Goal: Task Accomplishment & Management: Use online tool/utility

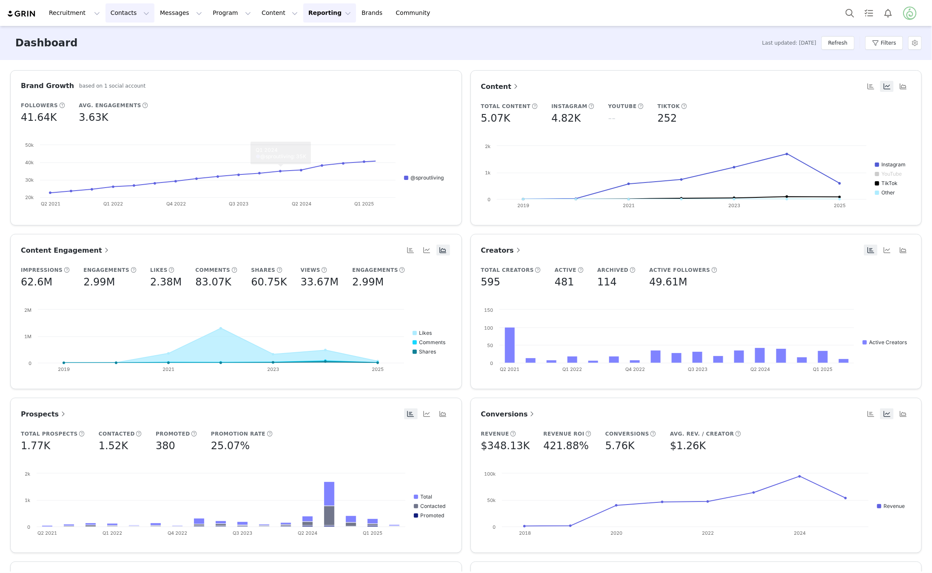
click at [110, 12] on button "Contacts Contacts" at bounding box center [130, 12] width 49 height 19
click at [119, 42] on link "Creators" at bounding box center [133, 38] width 67 height 16
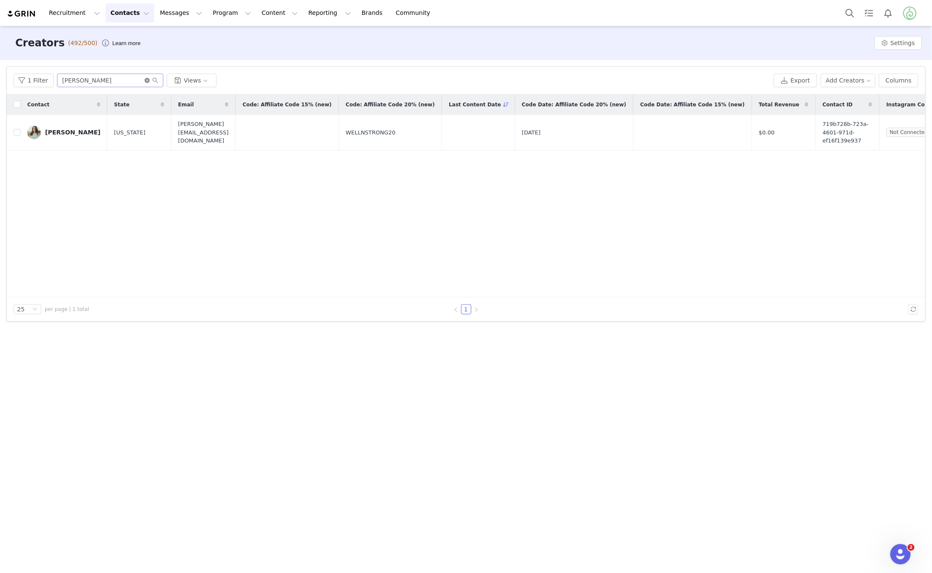
click at [146, 78] on icon "icon: close-circle" at bounding box center [147, 80] width 5 height 5
click at [111, 82] on input "text" at bounding box center [110, 81] width 106 height 14
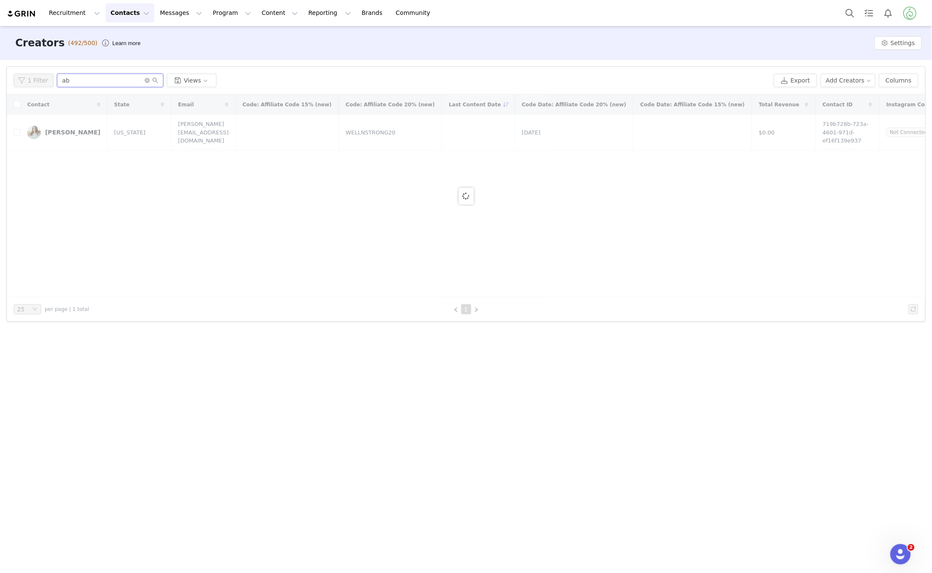
type input "a"
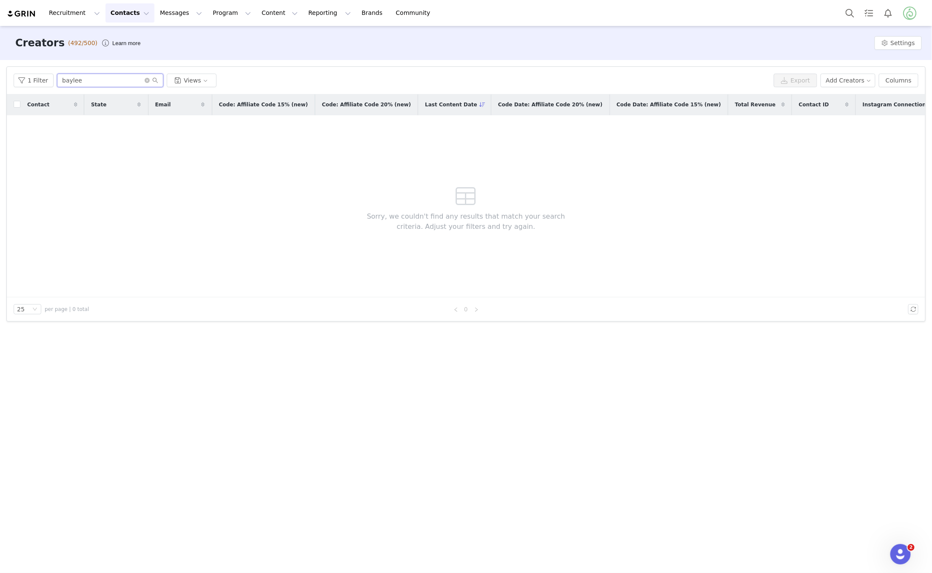
type input "baylee"
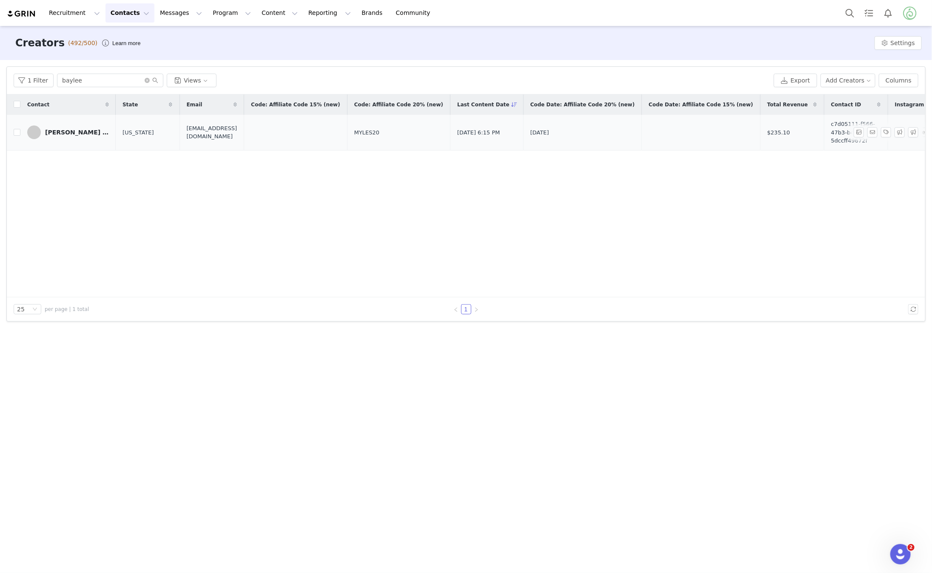
click at [96, 129] on div "[PERSON_NAME] & [PERSON_NAME]" at bounding box center [77, 132] width 64 height 7
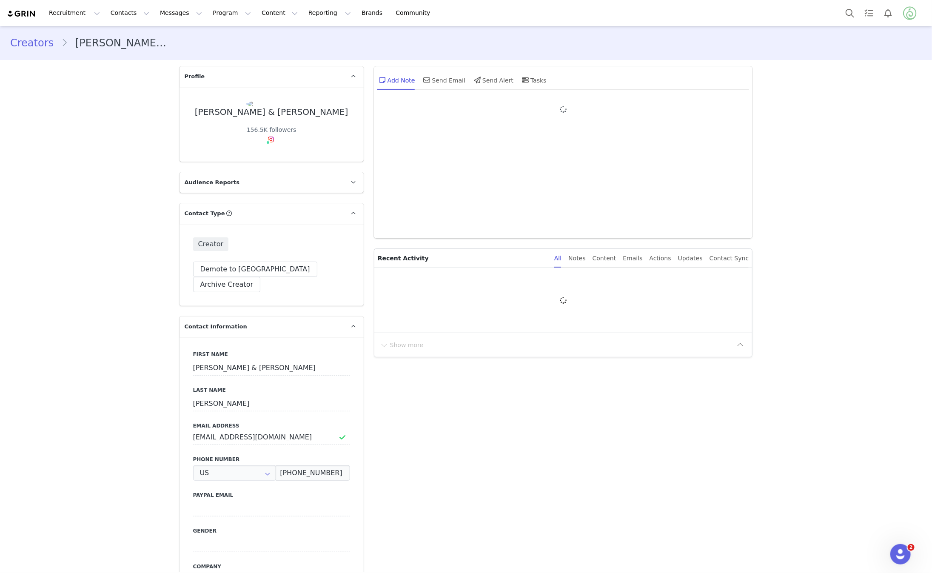
type input "+1 ([GEOGRAPHIC_DATA])"
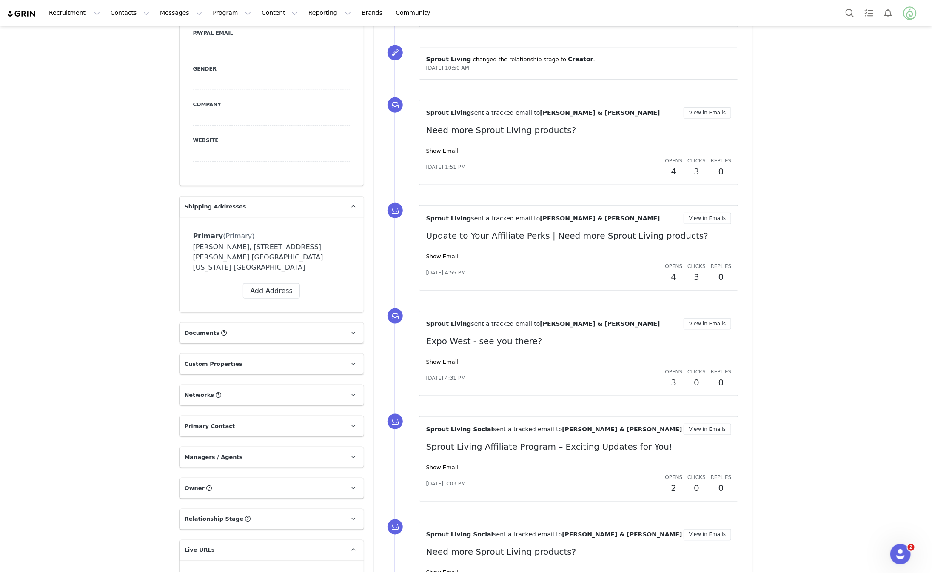
scroll to position [473, 0]
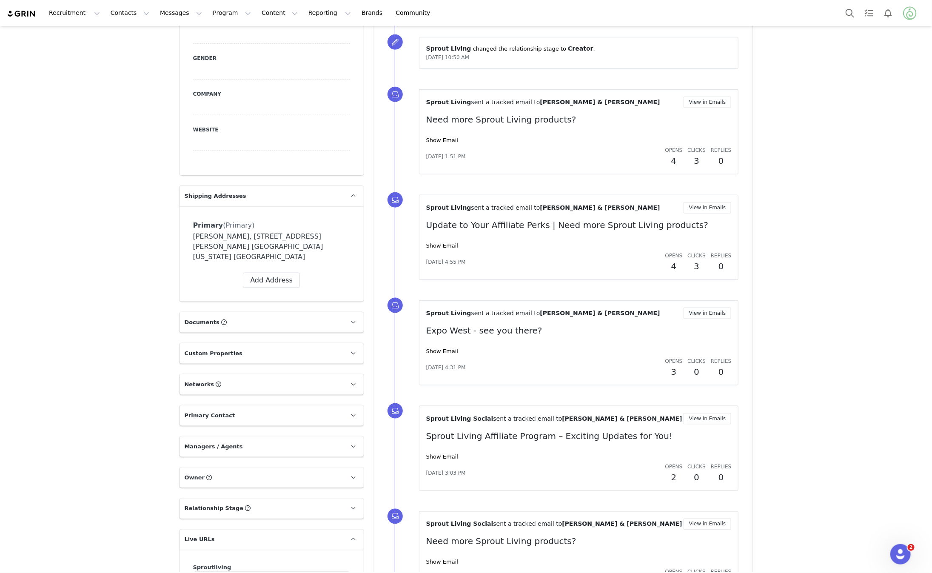
click at [283, 231] on div "[PERSON_NAME], [STREET_ADDRESS][PERSON_NAME] [GEOGRAPHIC_DATA][US_STATE] [GEOGR…" at bounding box center [271, 246] width 157 height 31
click at [353, 186] on link at bounding box center [353, 196] width 20 height 20
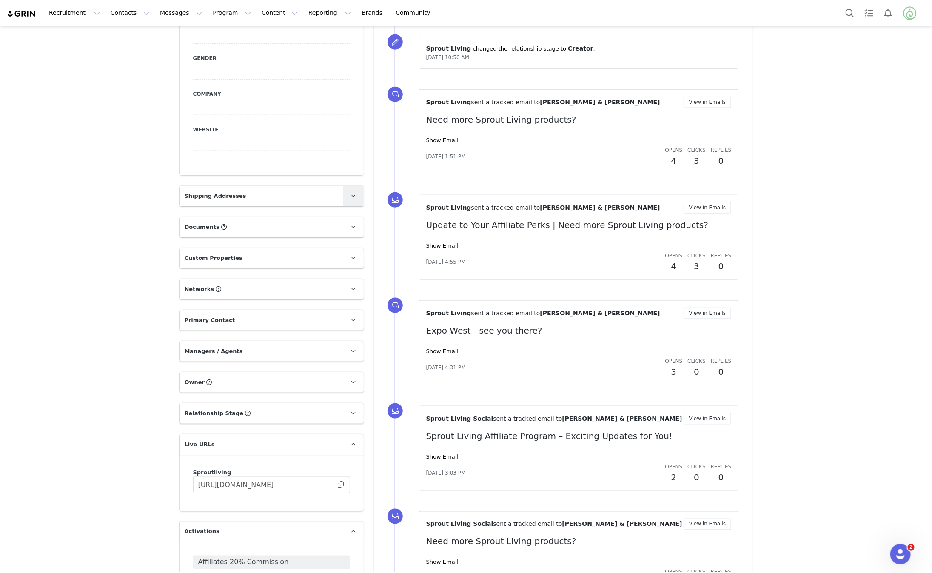
click at [353, 186] on link at bounding box center [353, 196] width 20 height 20
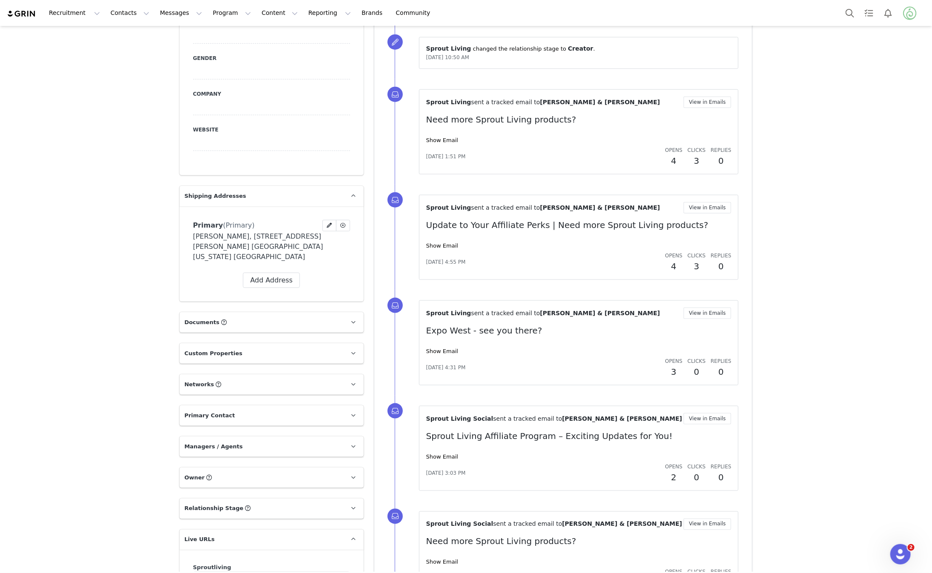
click at [308, 220] on div "Primary (Primary) Label Primary First Name [PERSON_NAME] Last Name [PERSON_NAME…" at bounding box center [271, 225] width 157 height 11
click at [330, 222] on span at bounding box center [330, 226] width 8 height 8
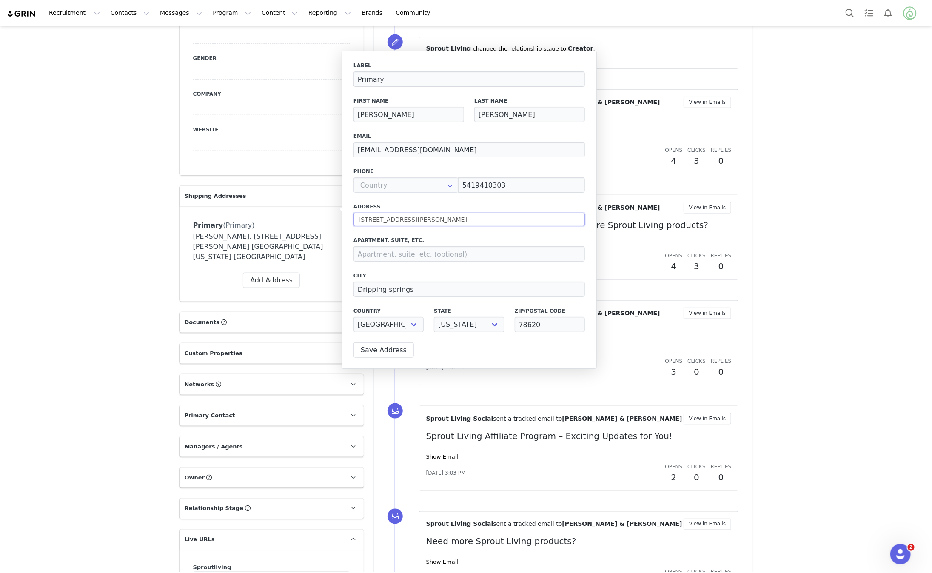
click at [370, 219] on input "[STREET_ADDRESS][PERSON_NAME]" at bounding box center [469, 220] width 231 height 14
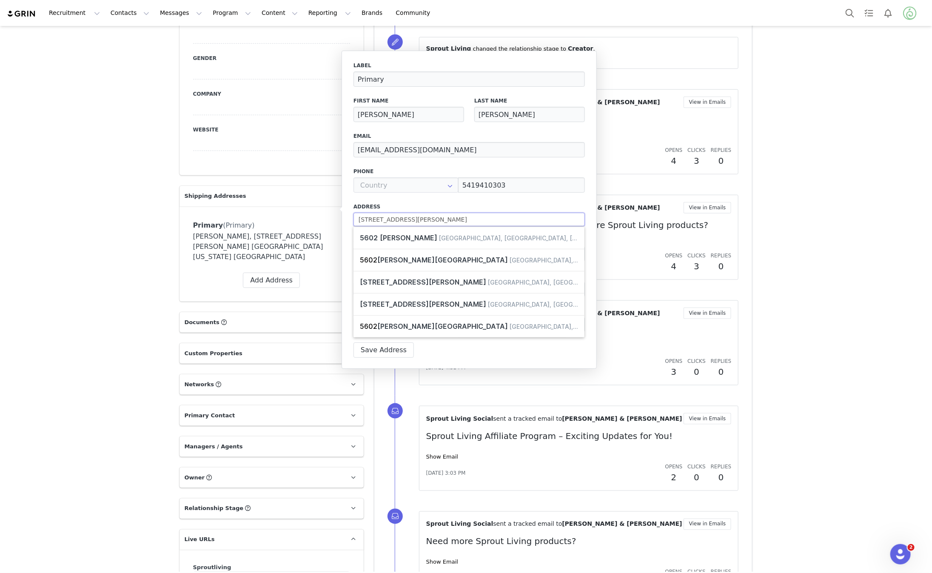
paste input "2602 [PERSON_NAME]"
type input "[STREET_ADDRESS][PERSON_NAME]"
select select
type input "[STREET_ADDRESS][PERSON_NAME]"
select select
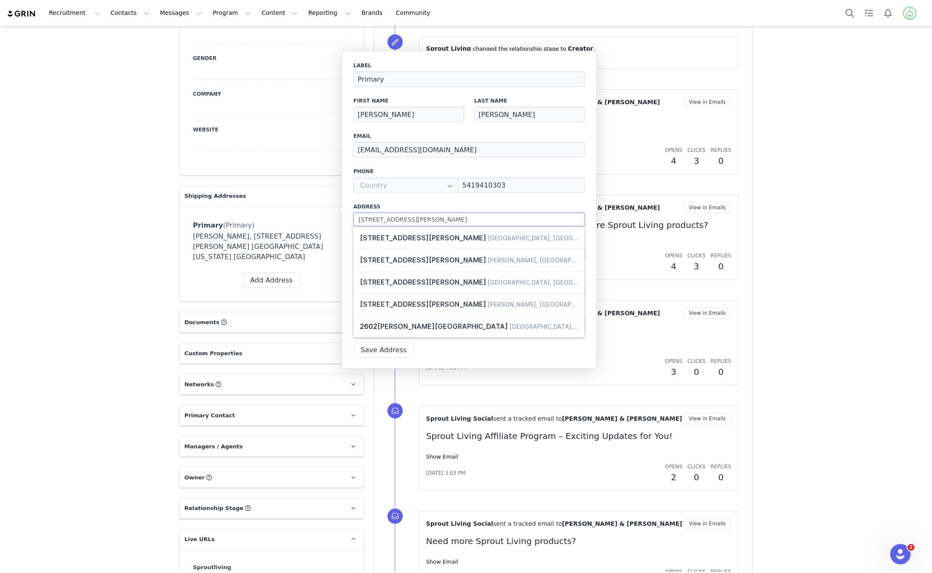
type input "[STREET_ADDRESS][PERSON_NAME]"
select select
type input "[STREET_ADDRESS][PERSON_NAME]"
select select
type input "[STREET_ADDRESS][PERSON_NAME]"
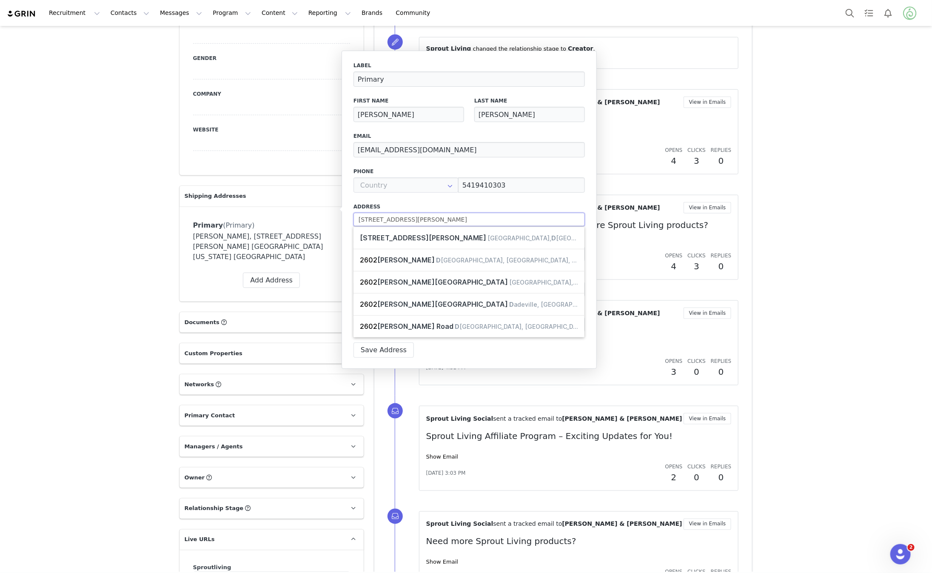
select select
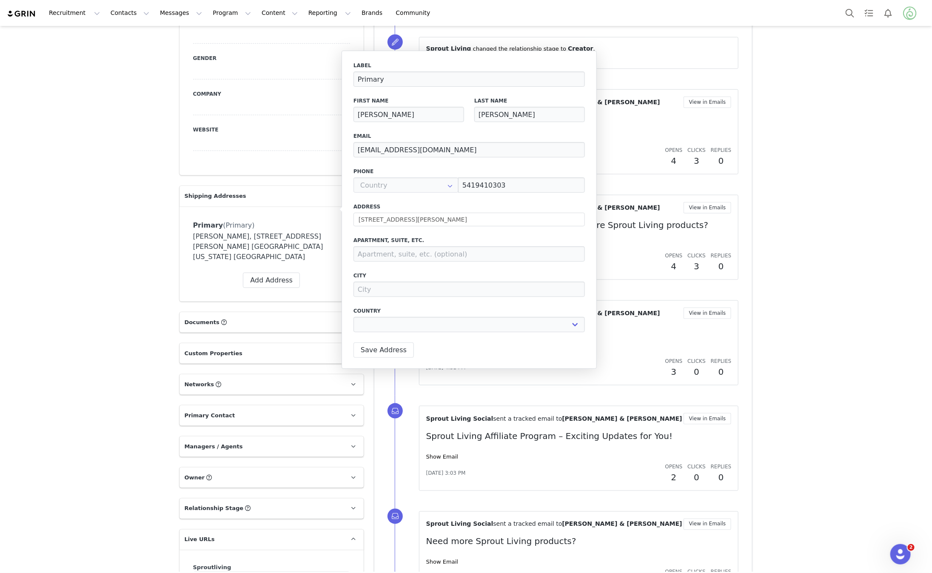
type input "[STREET_ADDRESS][PERSON_NAME]"
type input "[GEOGRAPHIC_DATA]"
select select "[object Object]"
click at [389, 346] on button "Save Address" at bounding box center [384, 350] width 60 height 15
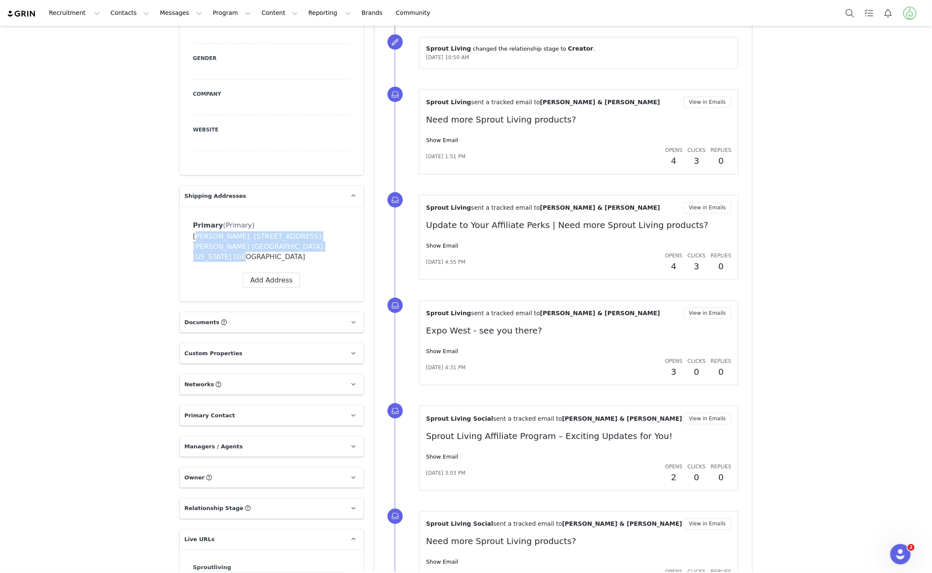
drag, startPoint x: 289, startPoint y: 228, endPoint x: 190, endPoint y: 219, distance: 100.0
click at [190, 219] on div "Primary (Primary) Delete Address Yes, delete Address [PERSON_NAME][GEOGRAPHIC_D…" at bounding box center [272, 253] width 184 height 95
copy div "[PERSON_NAME], [STREET_ADDRESS][PERSON_NAME] [GEOGRAPHIC_DATA][US_STATE] [GEOGR…"
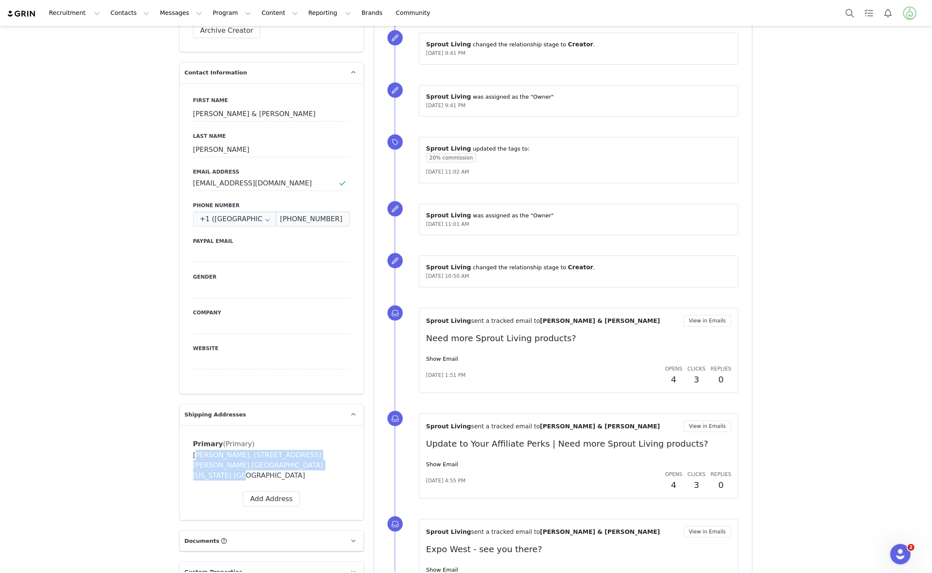
scroll to position [0, 0]
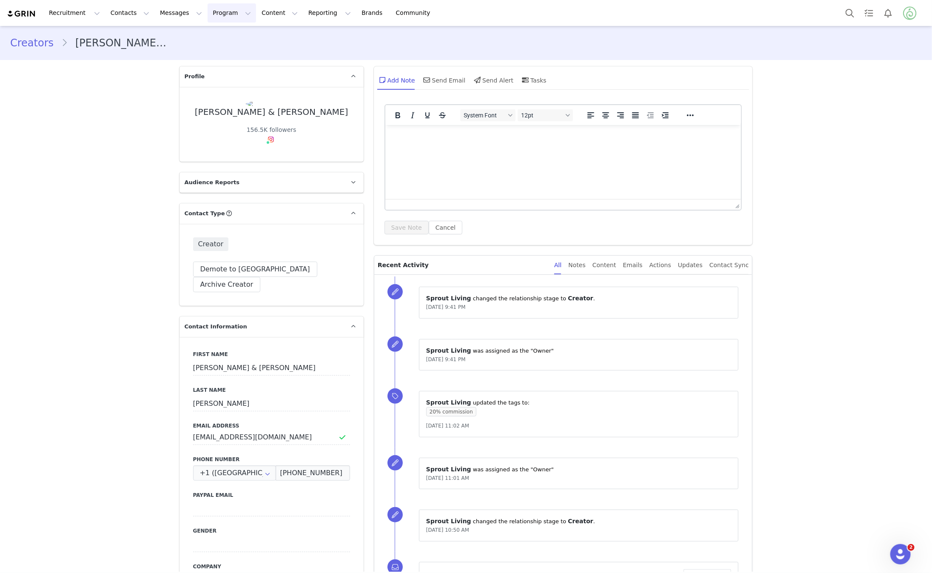
click at [220, 13] on button "Program Program" at bounding box center [232, 12] width 49 height 19
click at [127, 14] on button "Contacts Contacts" at bounding box center [130, 12] width 49 height 19
click at [126, 66] on p "Applicants" at bounding box center [121, 69] width 31 height 9
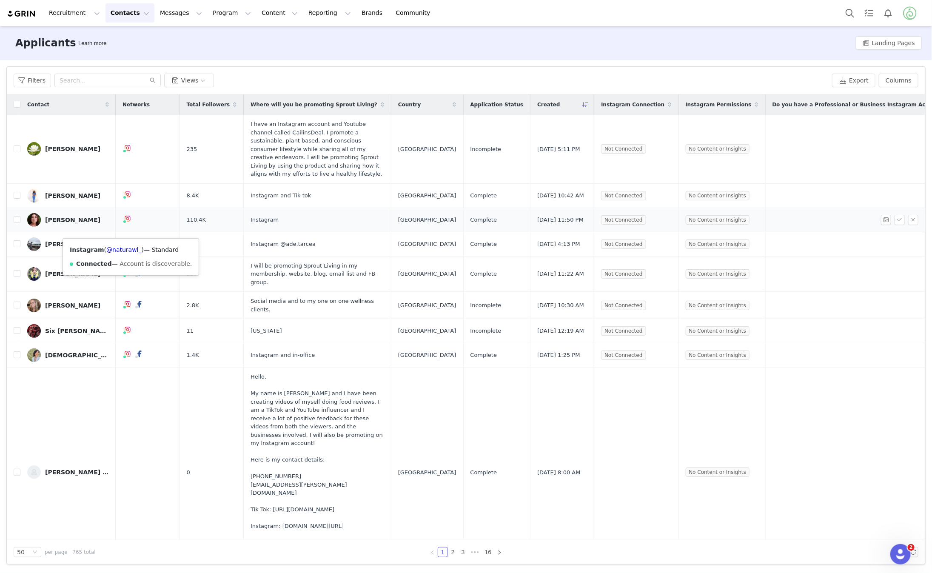
click at [126, 222] on img at bounding box center [127, 218] width 7 height 7
click at [121, 248] on link "@naturawl_" at bounding box center [123, 249] width 35 height 7
click at [208, 15] on button "Program Program" at bounding box center [232, 12] width 49 height 19
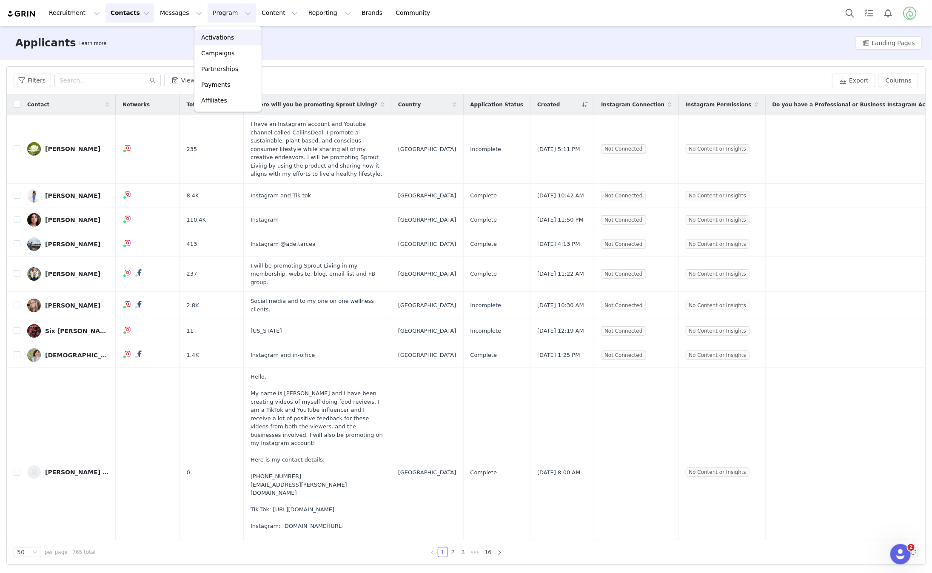
click at [234, 41] on div "Activations" at bounding box center [228, 37] width 57 height 9
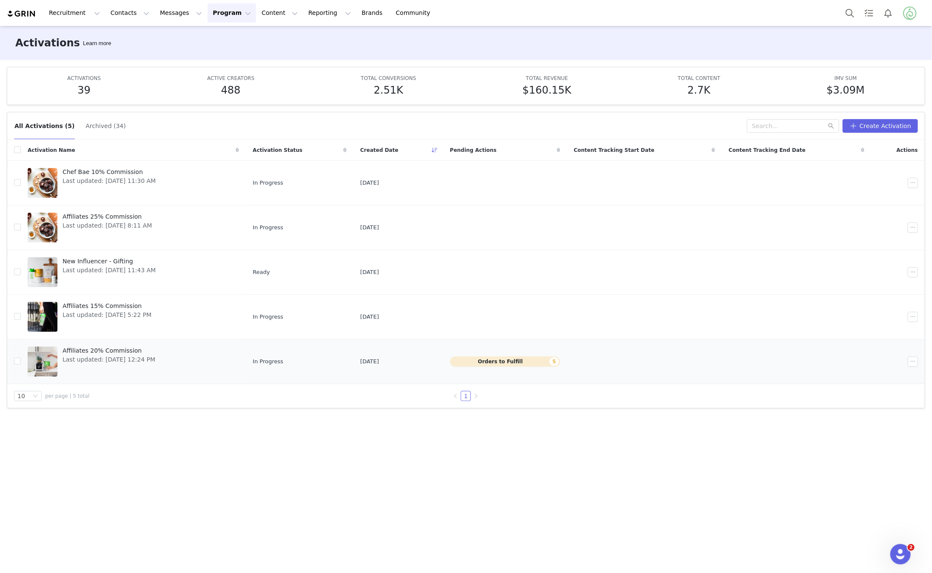
click at [155, 346] on span "Affiliates 20% Commission" at bounding box center [109, 350] width 93 height 9
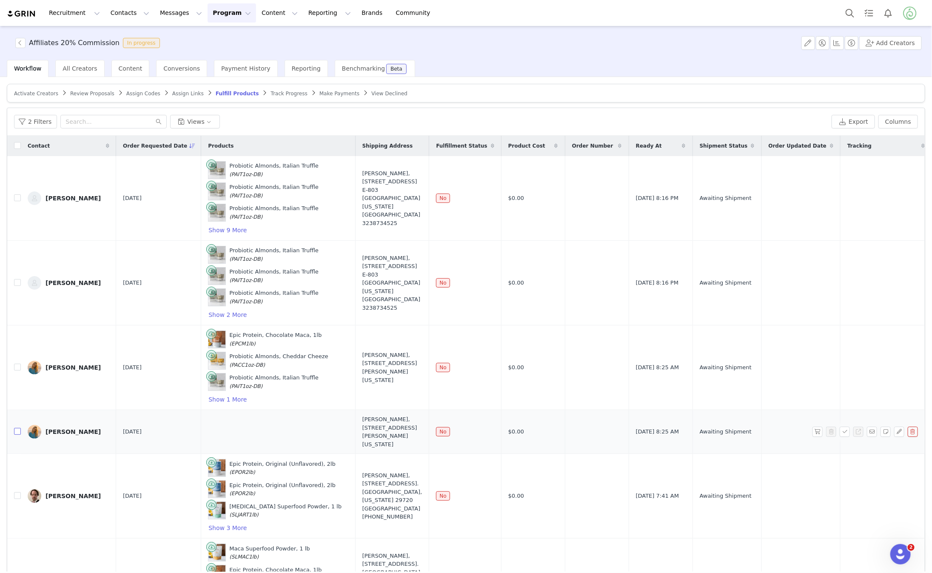
scroll to position [13, 0]
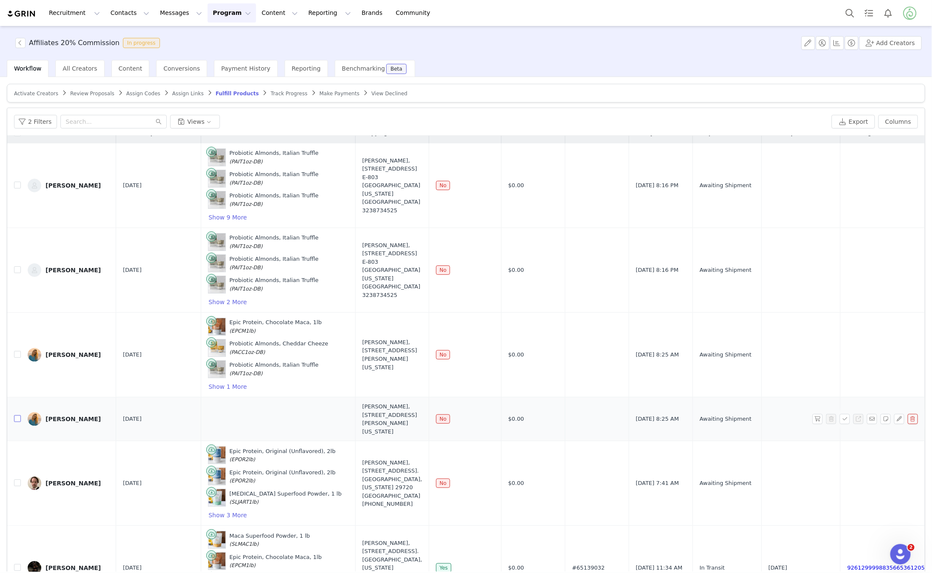
click at [17, 421] on input "checkbox" at bounding box center [17, 418] width 7 height 7
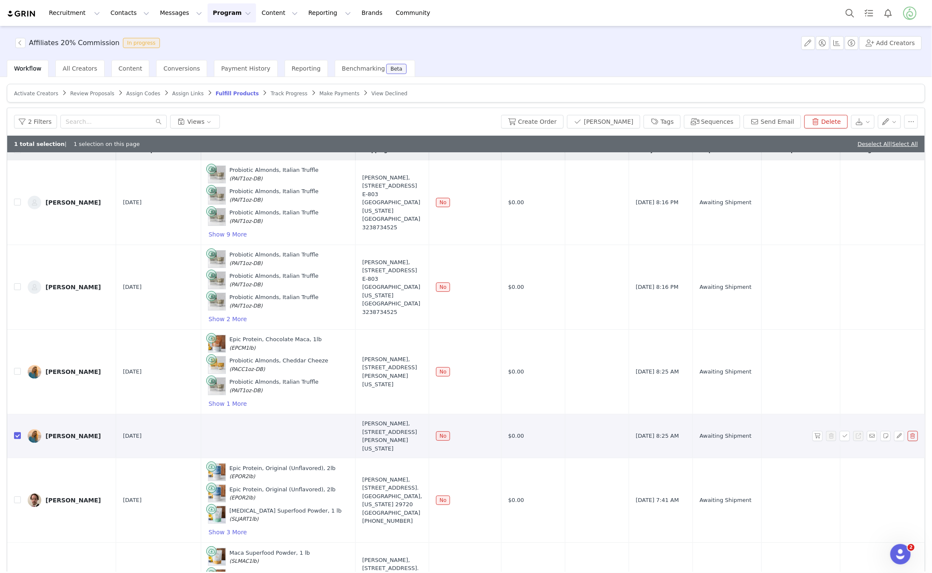
checkbox input "true"
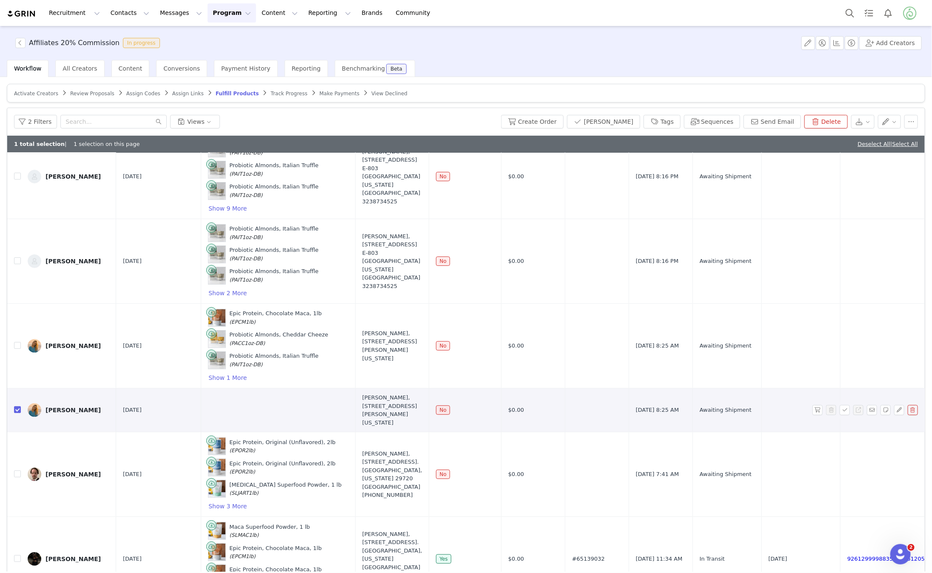
scroll to position [41, 0]
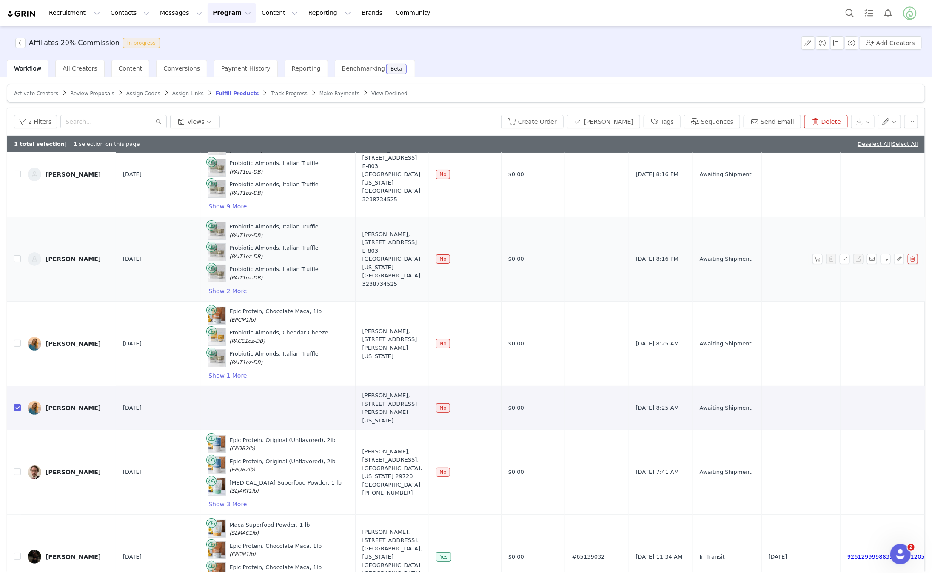
click at [14, 251] on td at bounding box center [14, 259] width 14 height 85
click at [15, 258] on input "checkbox" at bounding box center [17, 258] width 7 height 7
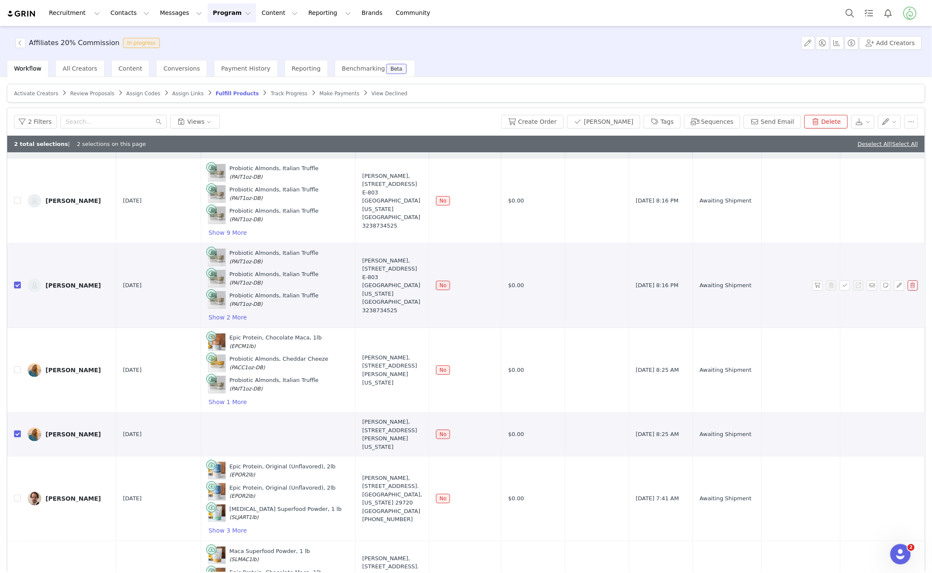
scroll to position [0, 0]
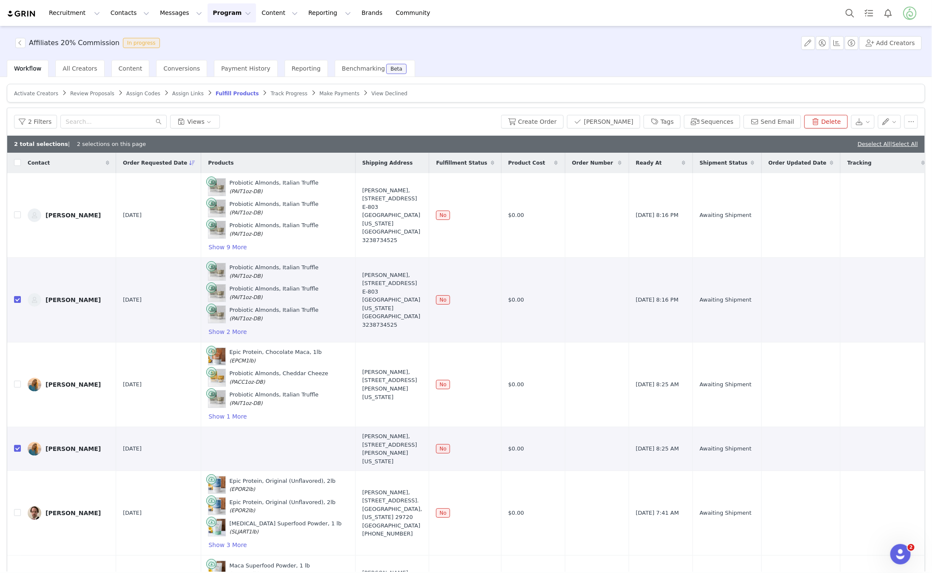
click at [828, 117] on button "Delete" at bounding box center [826, 122] width 43 height 14
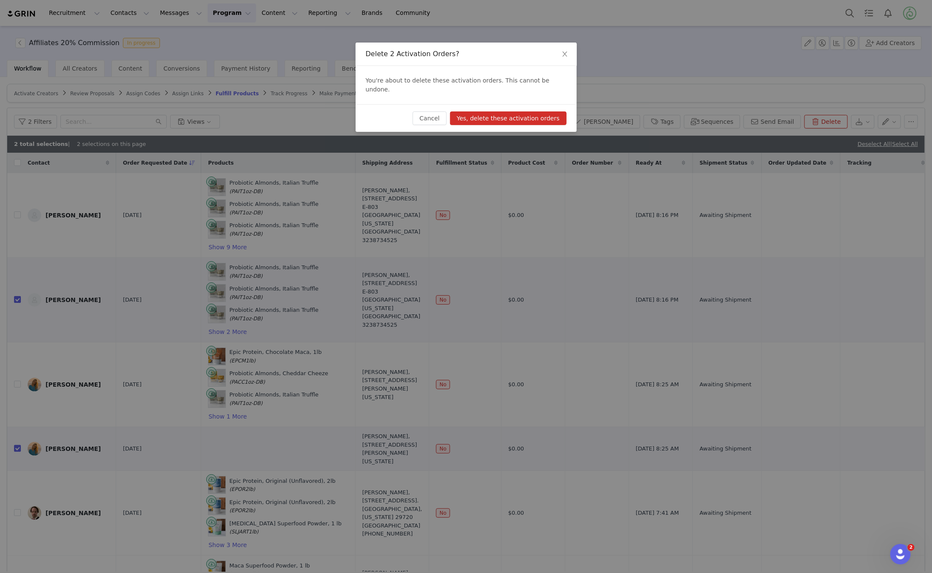
click at [506, 111] on button "Yes, delete these activation orders" at bounding box center [508, 118] width 117 height 14
checkbox input "false"
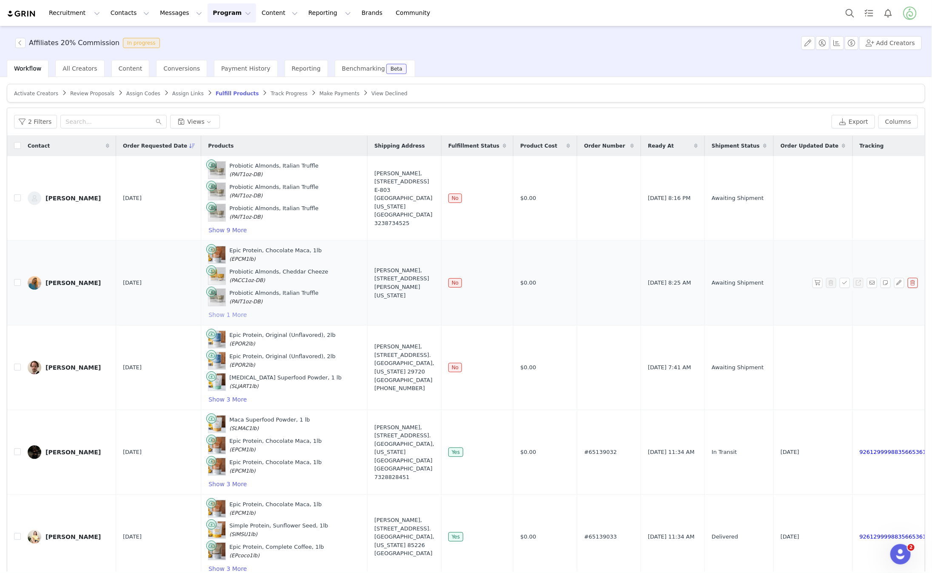
click at [211, 313] on button "Show 1 More" at bounding box center [227, 315] width 39 height 10
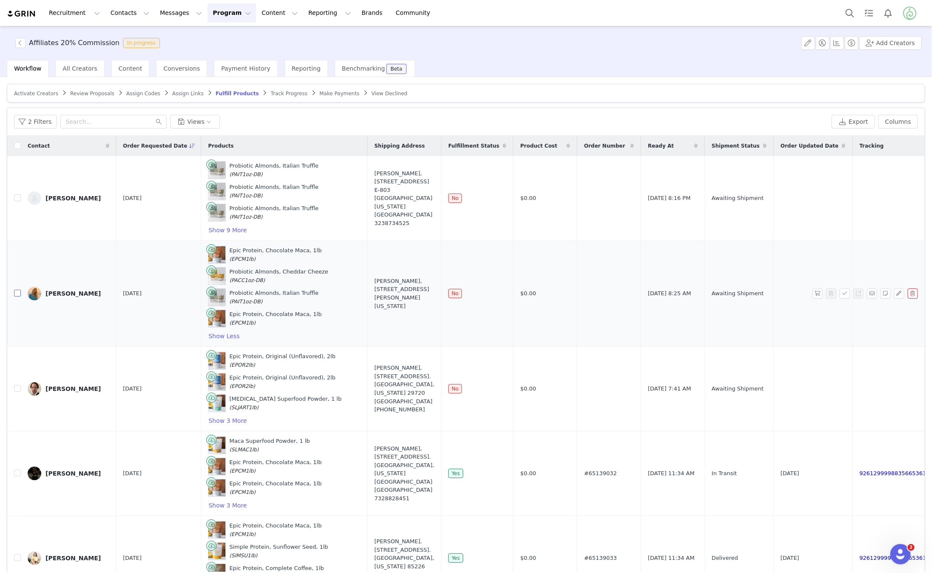
click at [17, 293] on input "checkbox" at bounding box center [17, 293] width 7 height 7
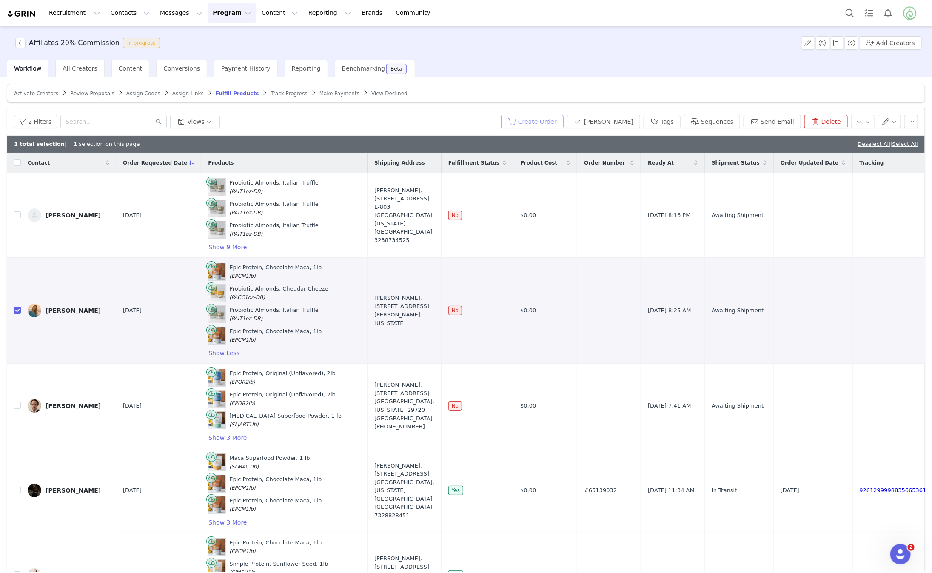
click at [556, 123] on button "Create Order" at bounding box center [532, 122] width 63 height 14
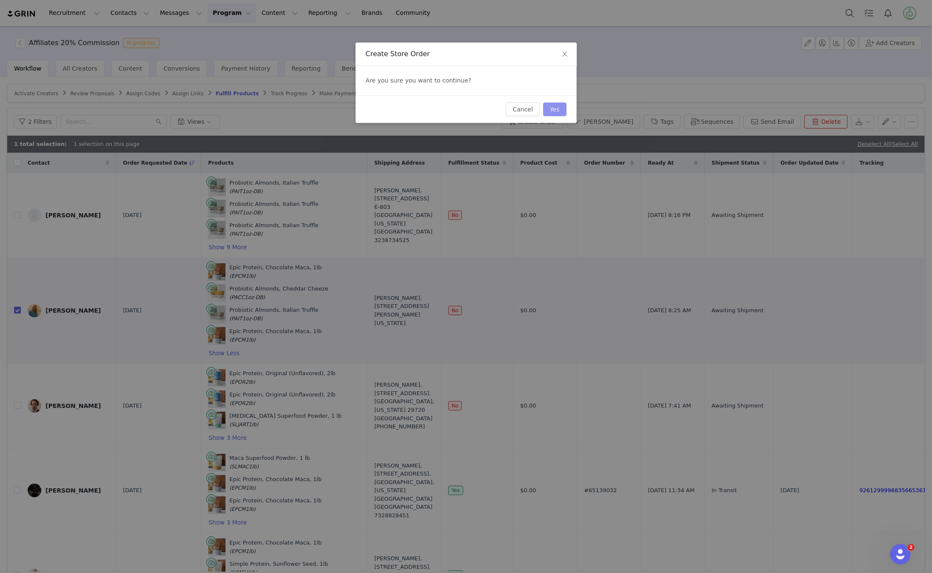
click at [554, 107] on button "Yes" at bounding box center [554, 110] width 23 height 14
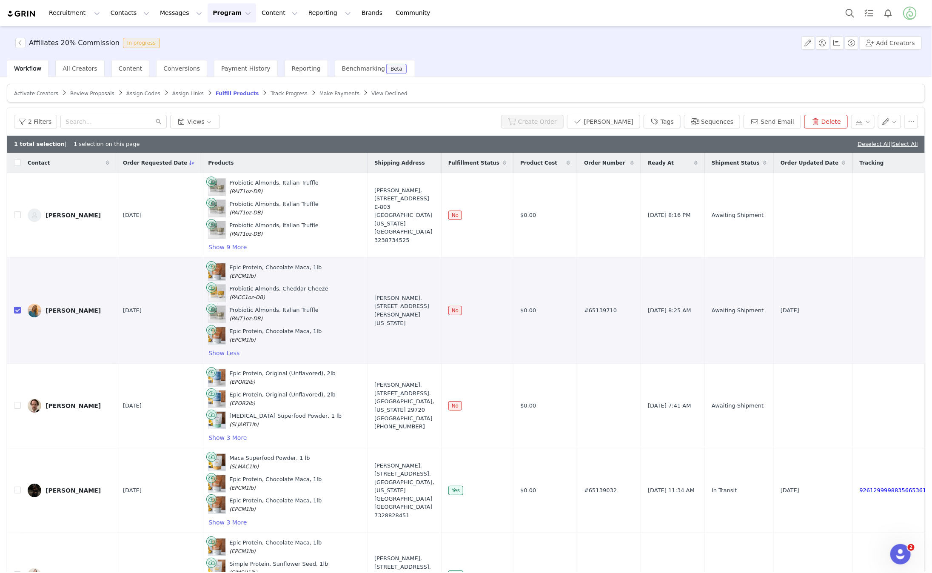
click at [18, 311] on input "checkbox" at bounding box center [17, 310] width 7 height 7
checkbox input "false"
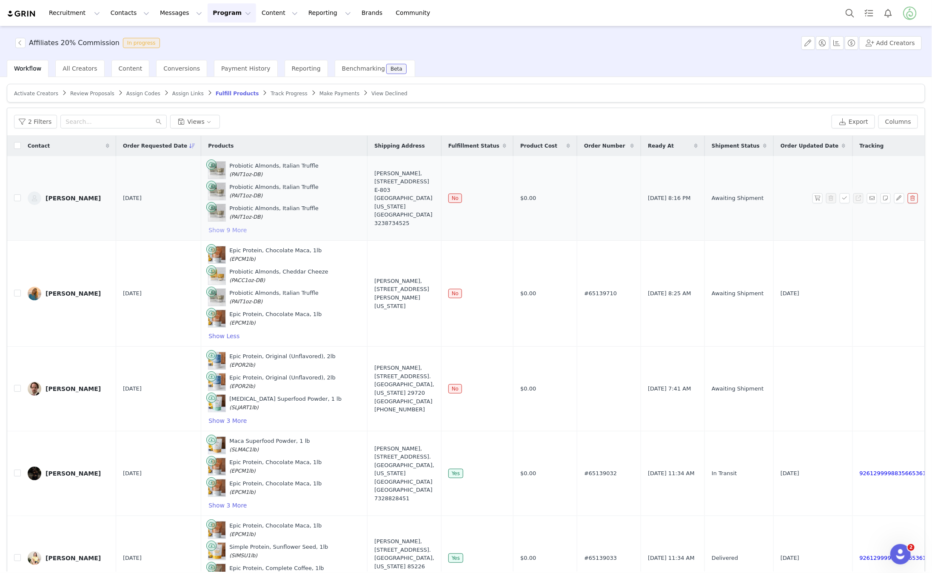
click at [223, 226] on button "Show 9 More" at bounding box center [227, 230] width 39 height 10
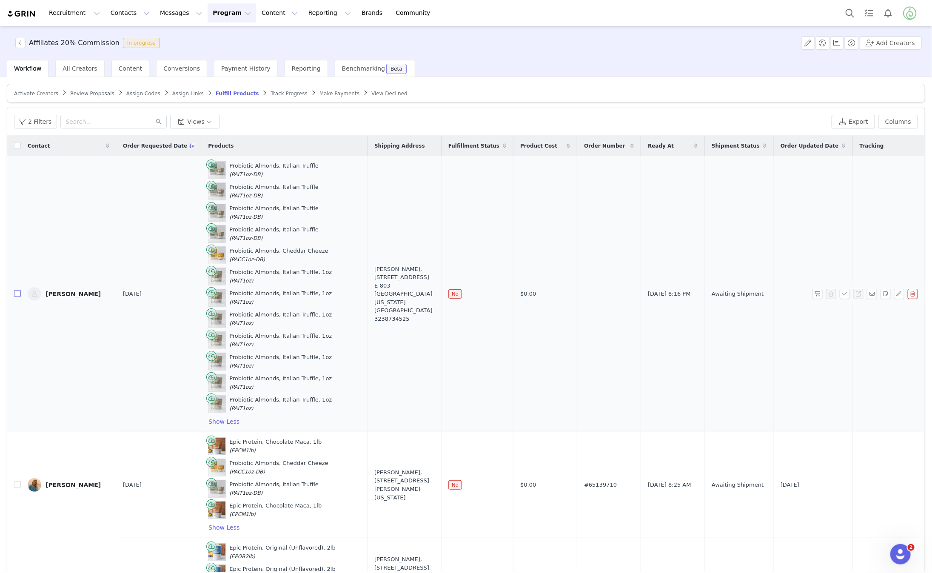
click at [16, 294] on input "checkbox" at bounding box center [17, 293] width 7 height 7
checkbox input "true"
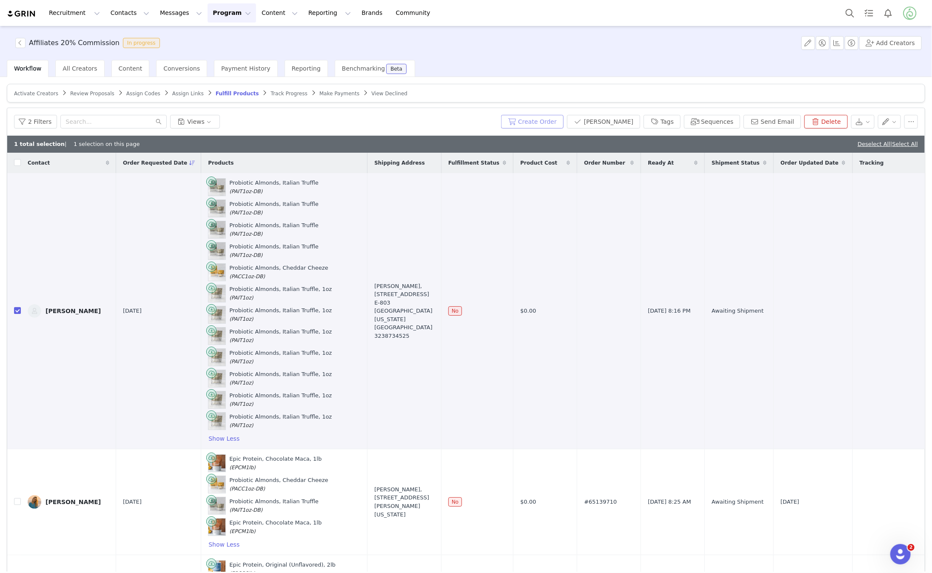
click at [554, 123] on button "Create Order" at bounding box center [532, 122] width 63 height 14
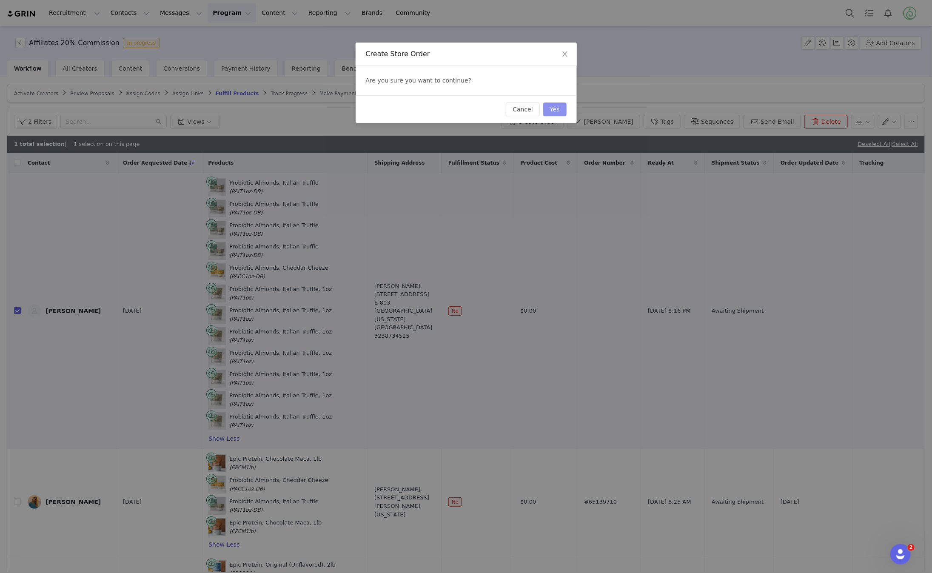
click at [555, 109] on button "Yes" at bounding box center [554, 110] width 23 height 14
